Goal: Task Accomplishment & Management: Use online tool/utility

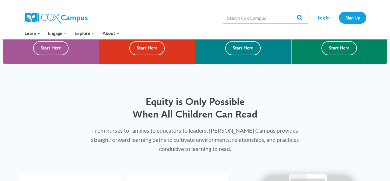
scroll to position [228, 0]
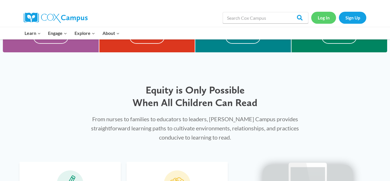
click at [326, 19] on link "Log In" at bounding box center [323, 18] width 25 height 12
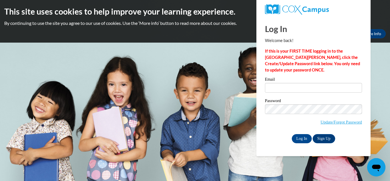
type input "worshamjan3@yahoo.com"
click at [273, 113] on span "Update/Forgot Password" at bounding box center [313, 116] width 97 height 24
click at [296, 138] on input "Log In" at bounding box center [302, 138] width 20 height 9
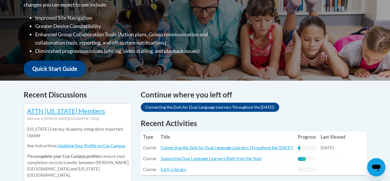
scroll to position [171, 0]
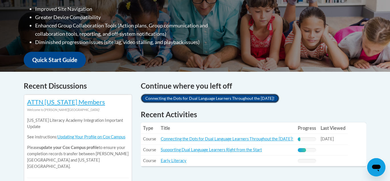
click at [255, 98] on link "Connecting the Dots for Dual Language Learners Throughout the [DATE]!" at bounding box center [210, 98] width 138 height 9
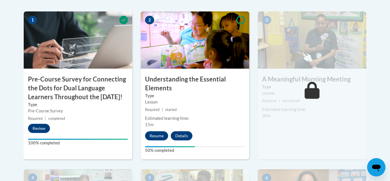
scroll to position [194, 0]
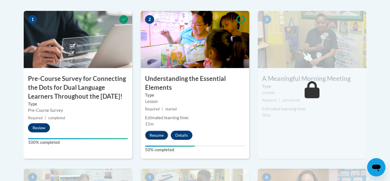
click at [162, 132] on button "Resume" at bounding box center [156, 134] width 23 height 9
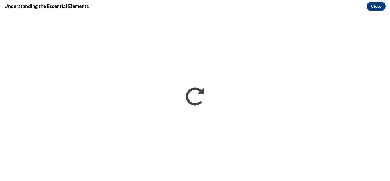
scroll to position [0, 0]
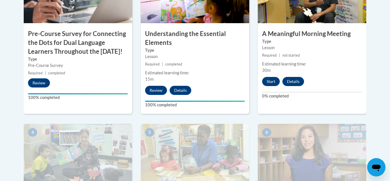
scroll to position [240, 0]
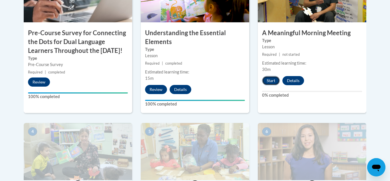
click at [273, 79] on button "Start" at bounding box center [271, 80] width 18 height 9
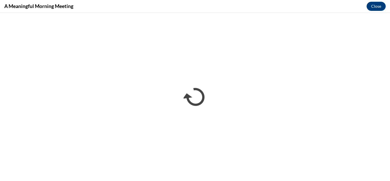
scroll to position [0, 0]
